Goal: Check status: Check status

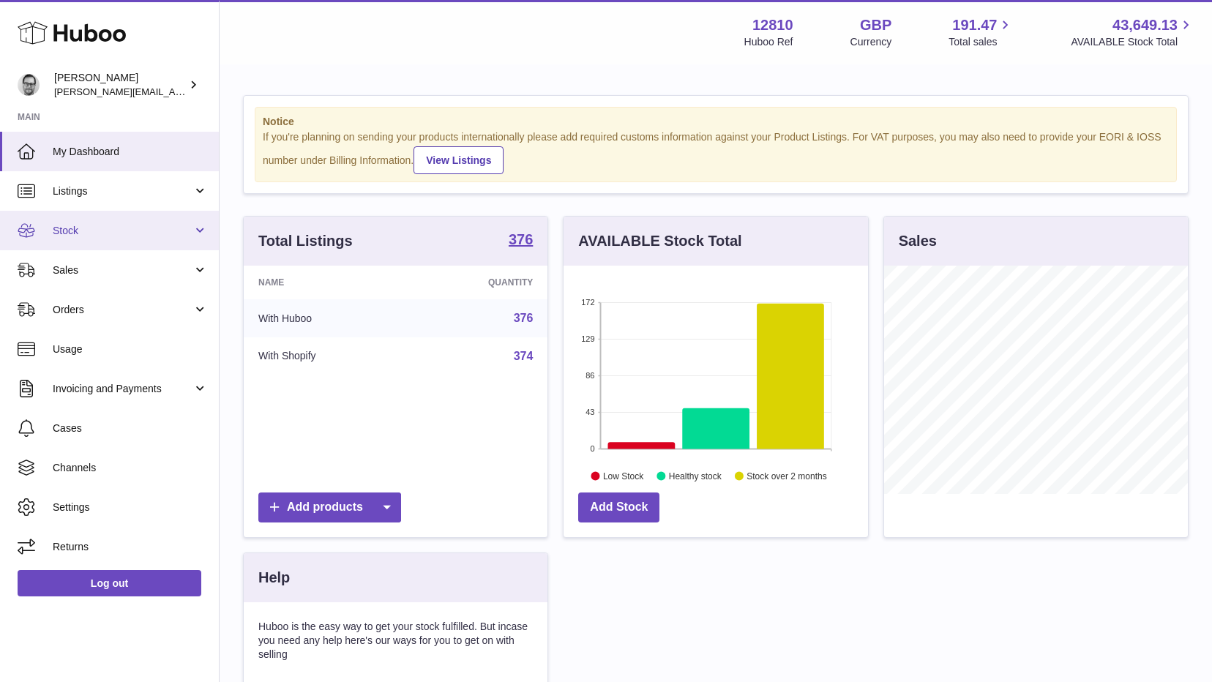
click at [67, 236] on span "Stock" at bounding box center [123, 231] width 140 height 14
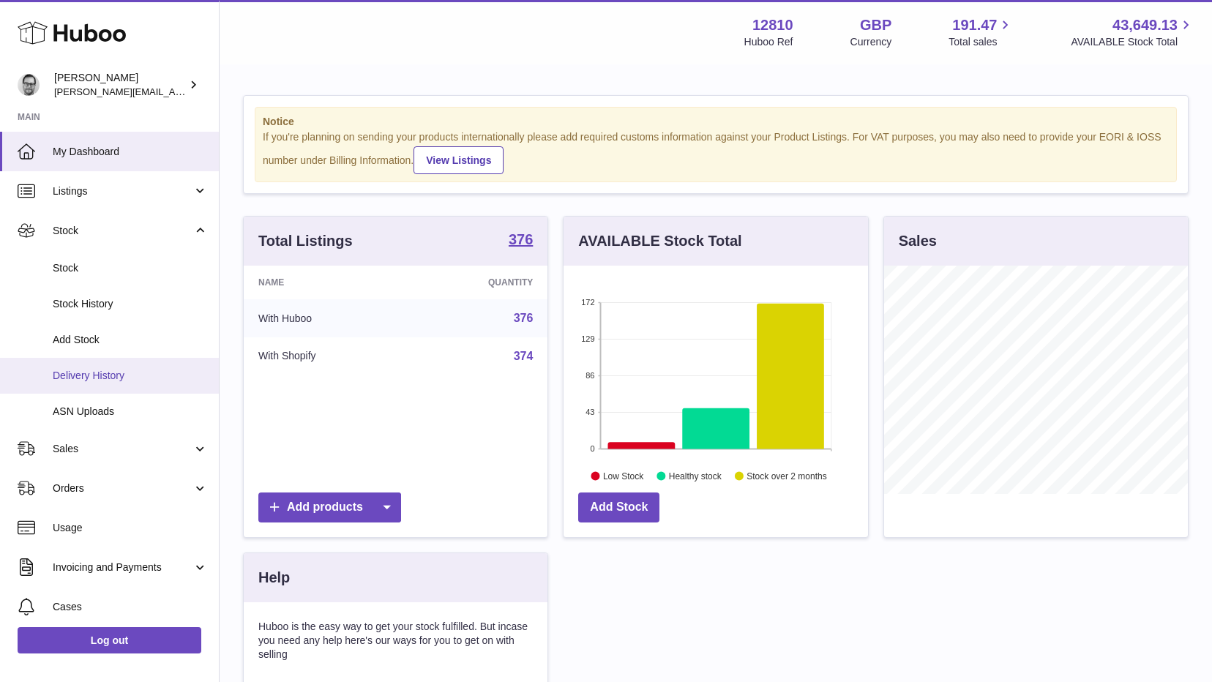
click at [105, 370] on span "Delivery History" at bounding box center [130, 376] width 155 height 14
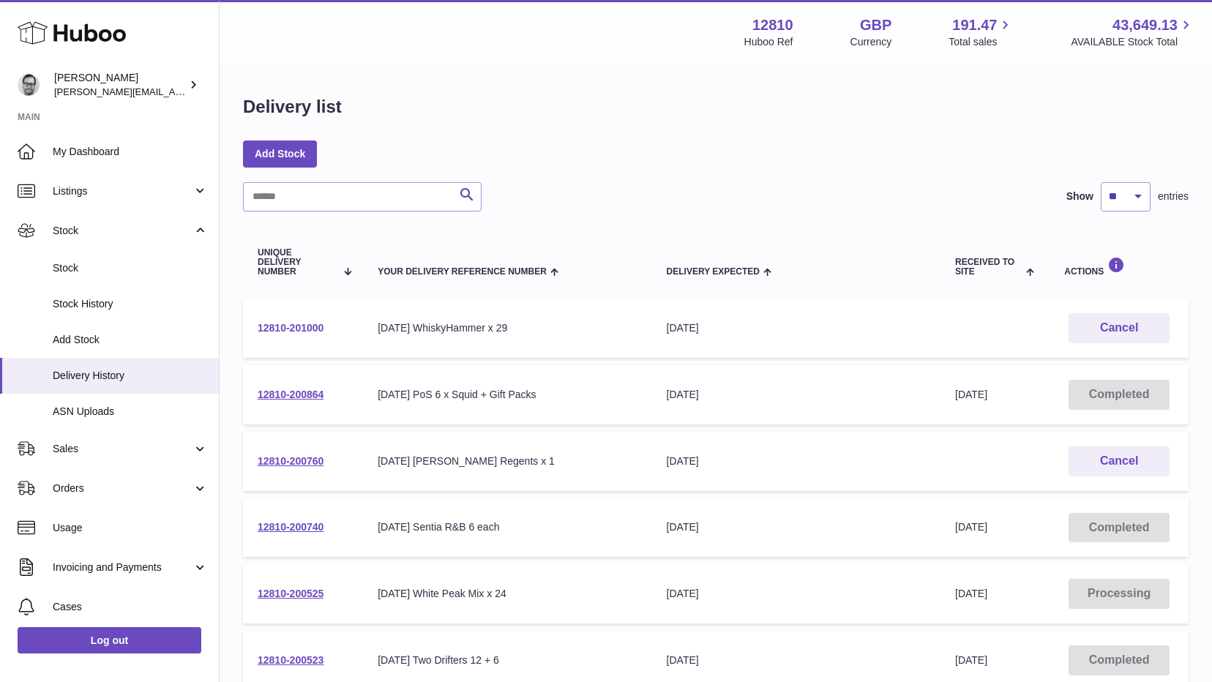
click at [286, 323] on link "12810-201000" at bounding box center [291, 328] width 66 height 12
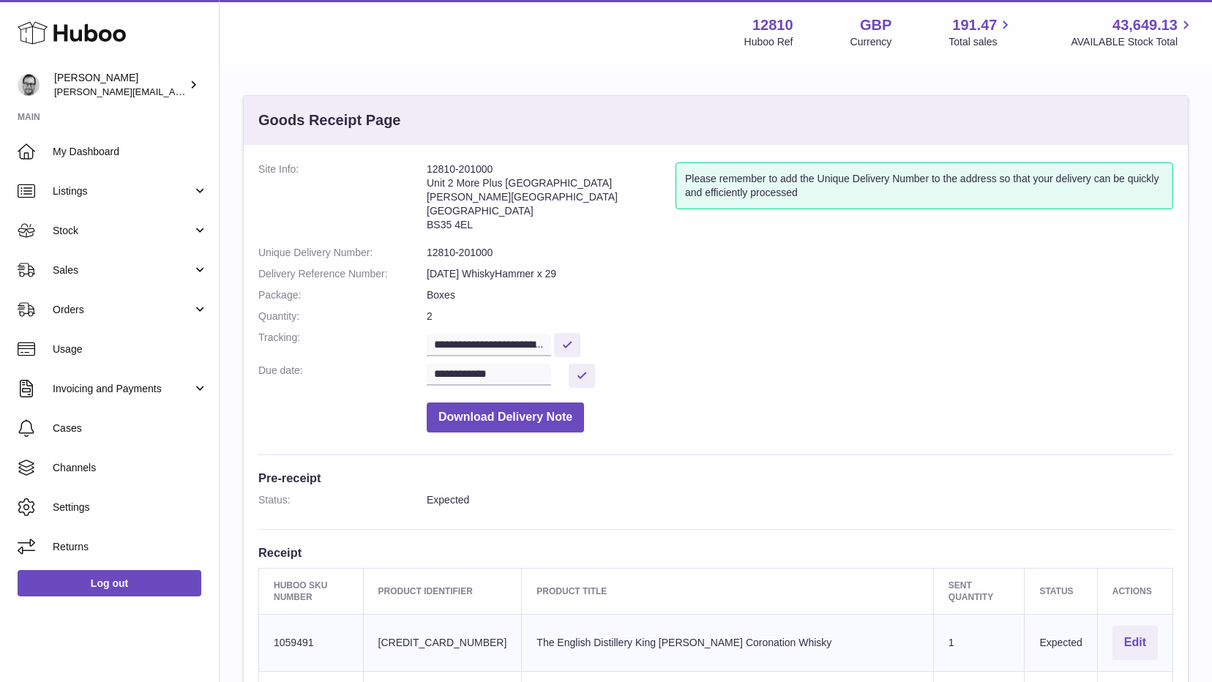
drag, startPoint x: 428, startPoint y: 168, endPoint x: 478, endPoint y: 225, distance: 75.7
click at [478, 225] on address "12810-201000 Unit 2 More Plus [GEOGRAPHIC_DATA][PERSON_NAME][STREET_ADDRESS]" at bounding box center [551, 200] width 249 height 76
copy address "12810-201000 Unit 2 More Plus [GEOGRAPHIC_DATA][PERSON_NAME][STREET_ADDRESS]"
copy address "12810-201000 Unit 2 More Plus Central Park Hudson Ave Severn Beach BS35 4EL"
click at [421, 498] on dt "Status:" at bounding box center [342, 500] width 168 height 14
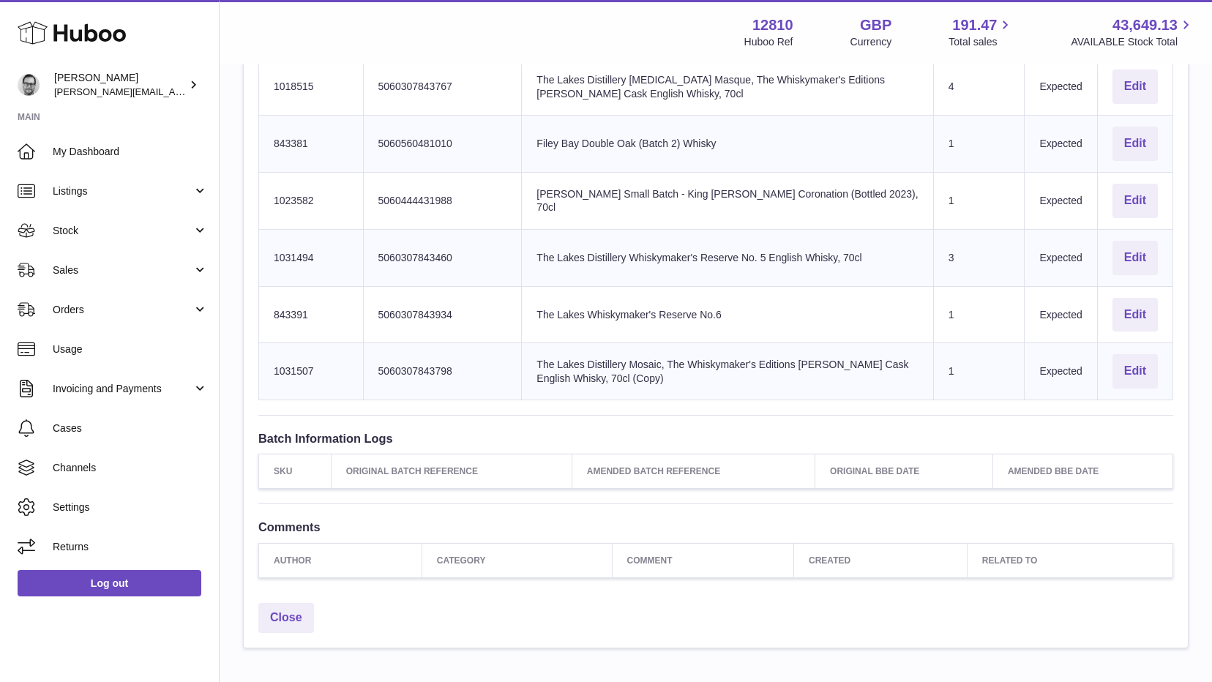
scroll to position [1376, 0]
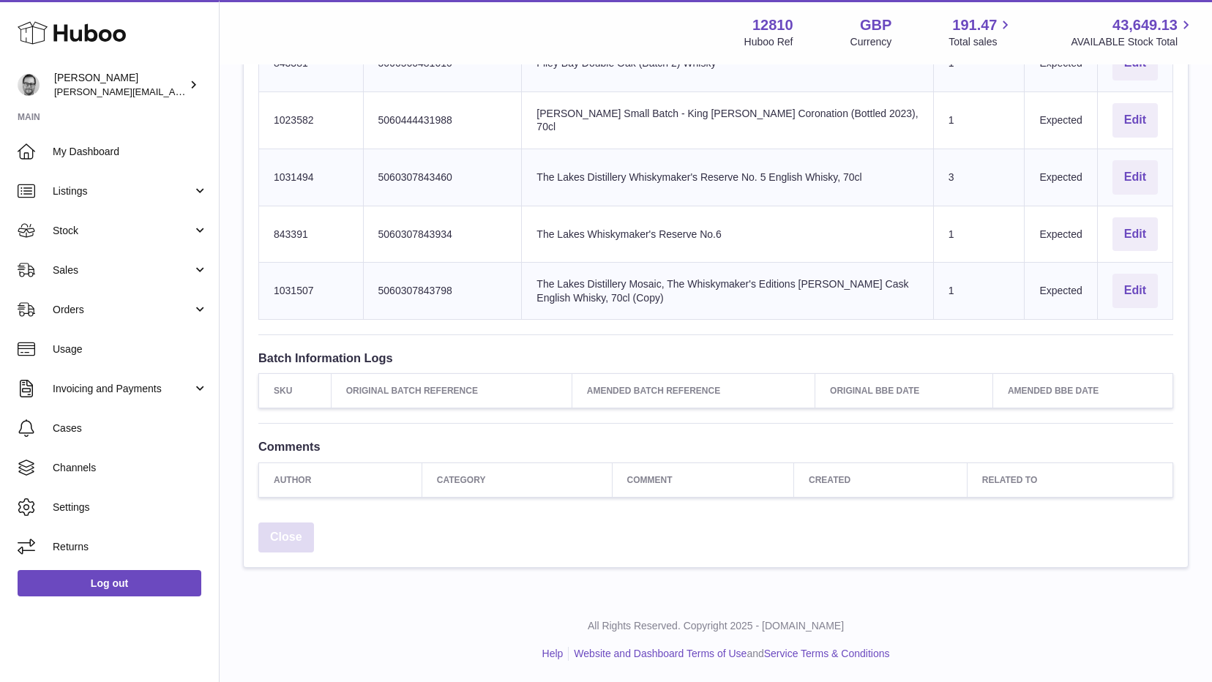
click at [276, 539] on link "Close" at bounding box center [286, 537] width 56 height 30
